Goal: Find specific page/section: Find specific page/section

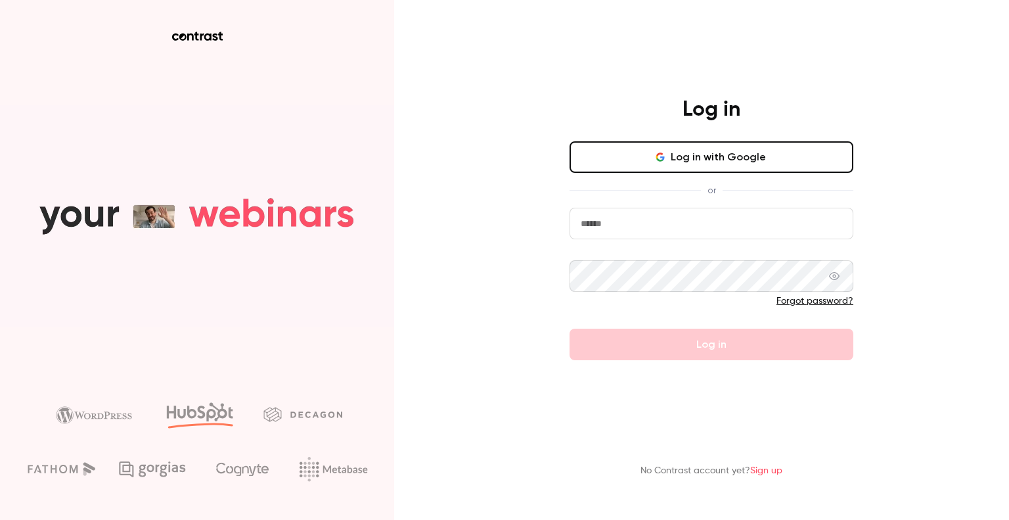
click at [767, 153] on button "Log in with Google" at bounding box center [711, 157] width 284 height 32
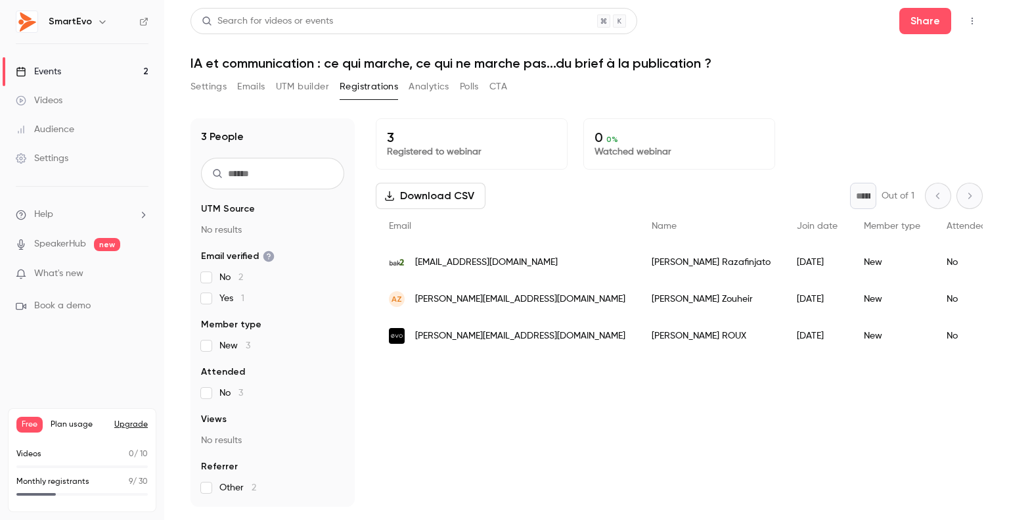
click at [66, 65] on link "Events 2" at bounding box center [82, 71] width 164 height 29
